Goal: Information Seeking & Learning: Find specific page/section

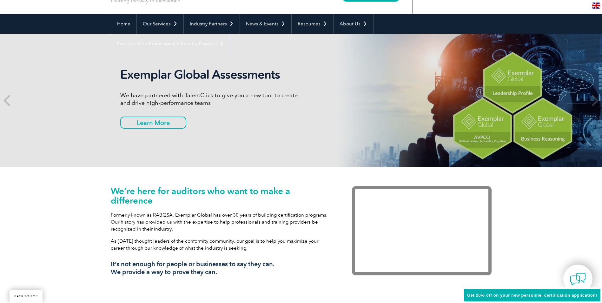
scroll to position [63, 0]
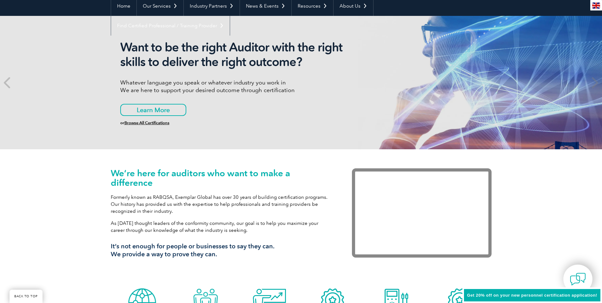
click at [531, 296] on span "Get 20% off on your new personnel certification application!" at bounding box center [532, 295] width 130 height 5
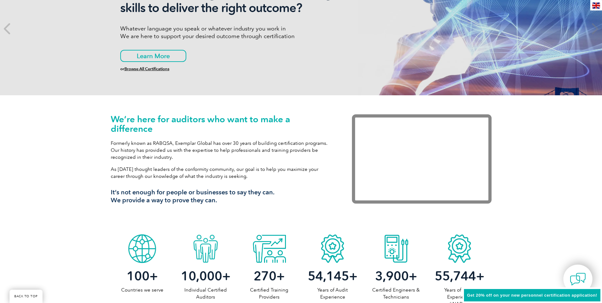
scroll to position [127, 0]
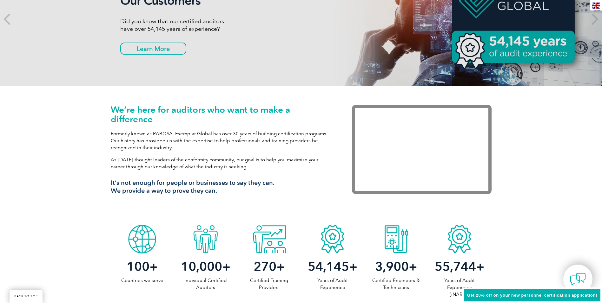
click at [591, 291] on div "Get 20% off on your new personnel certification application!" at bounding box center [533, 295] width 140 height 16
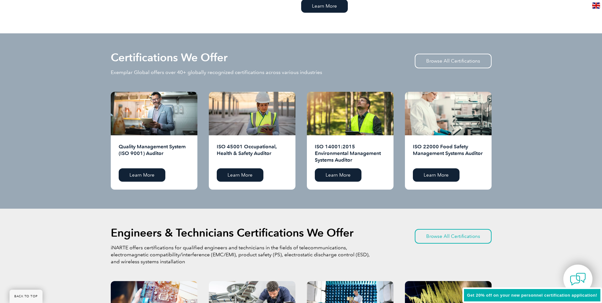
scroll to position [508, 0]
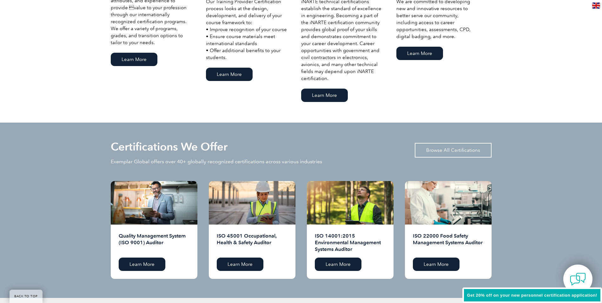
click at [441, 149] on link "Browse All Certifications" at bounding box center [453, 150] width 77 height 15
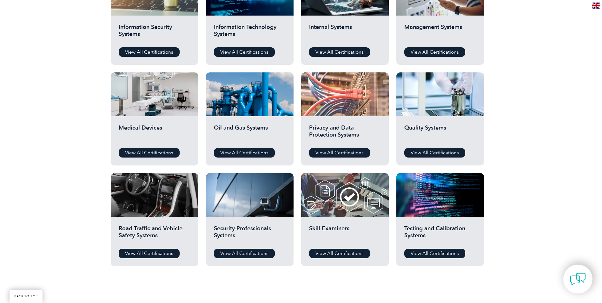
scroll to position [381, 0]
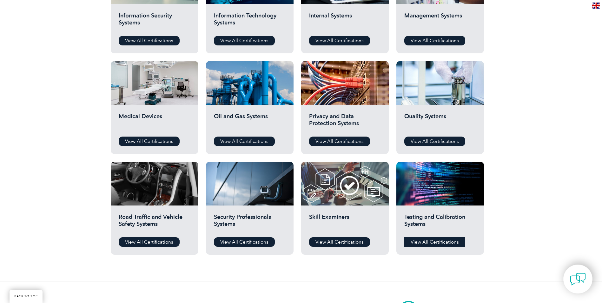
click at [410, 242] on link "View All Certifications" at bounding box center [434, 242] width 61 height 10
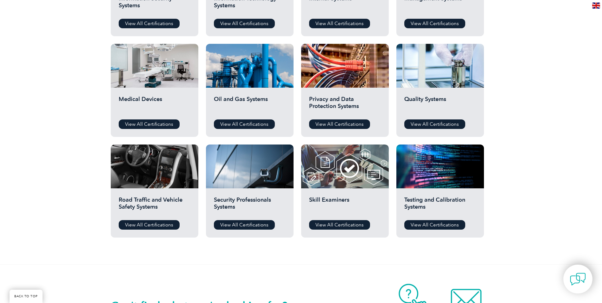
scroll to position [413, 0]
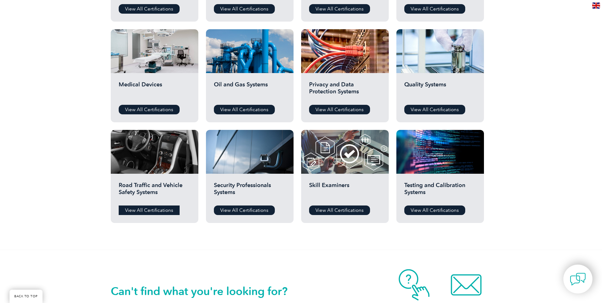
click at [144, 205] on link "View All Certifications" at bounding box center [149, 210] width 61 height 10
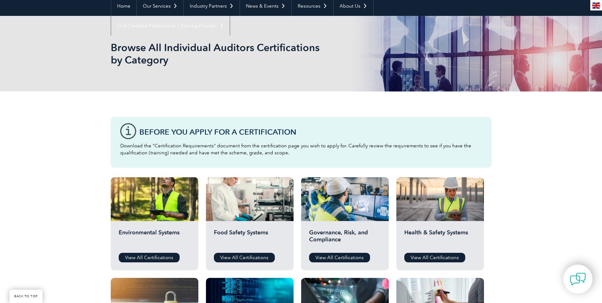
scroll to position [0, 0]
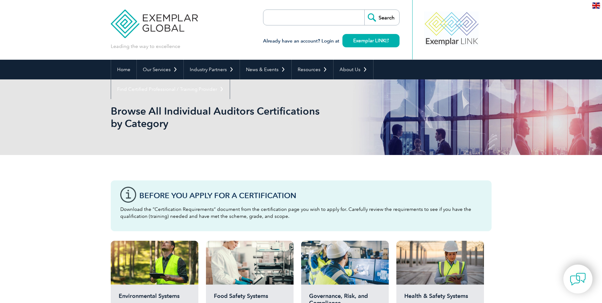
click at [299, 20] on input "search" at bounding box center [300, 17] width 67 height 15
type input "DO178"
click at [392, 17] on input "Search" at bounding box center [381, 17] width 35 height 15
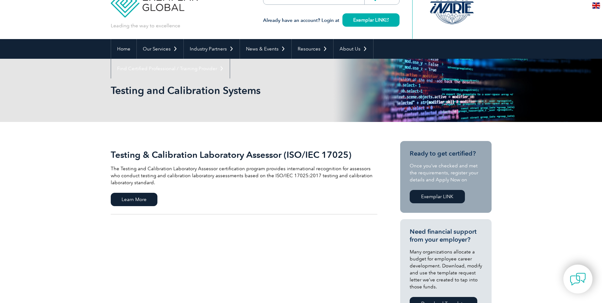
scroll to position [32, 0]
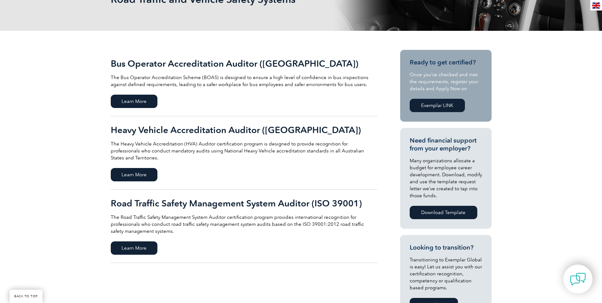
scroll to position [127, 0]
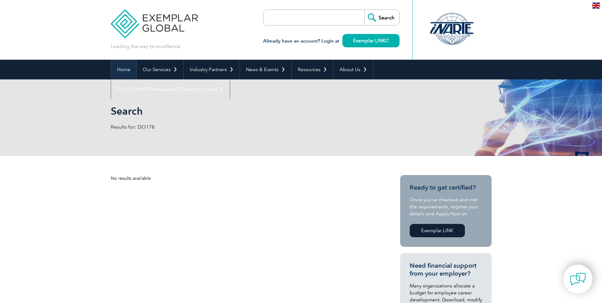
click at [124, 66] on link "Home" at bounding box center [123, 70] width 25 height 20
